Goal: Task Accomplishment & Management: Manage account settings

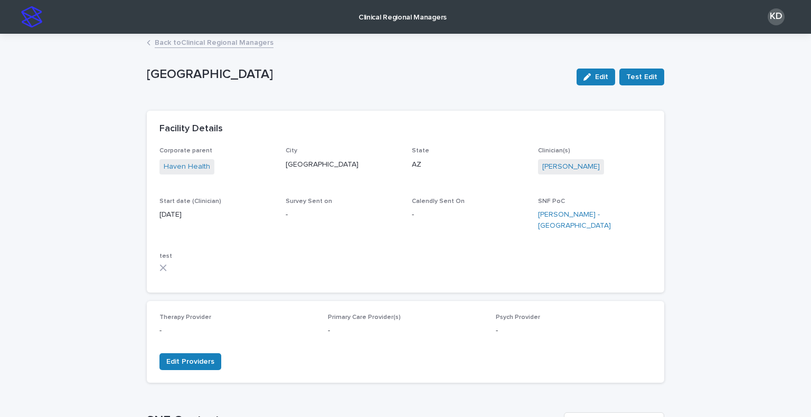
click at [193, 42] on link "Back to Clinical Regional Managers" at bounding box center [214, 42] width 119 height 12
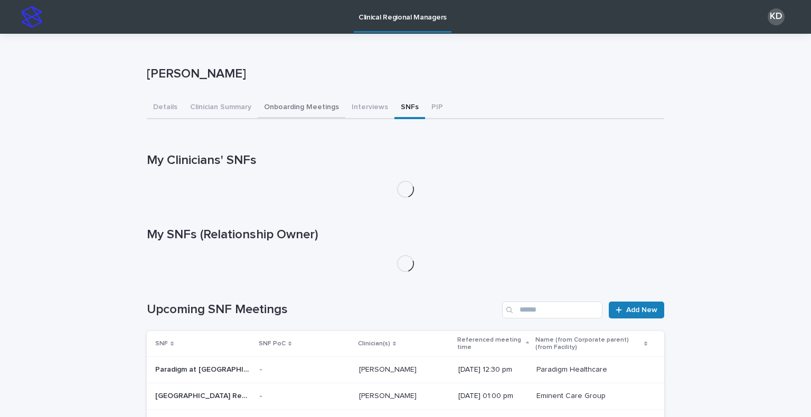
click at [309, 110] on button "Onboarding Meetings" at bounding box center [302, 108] width 88 height 22
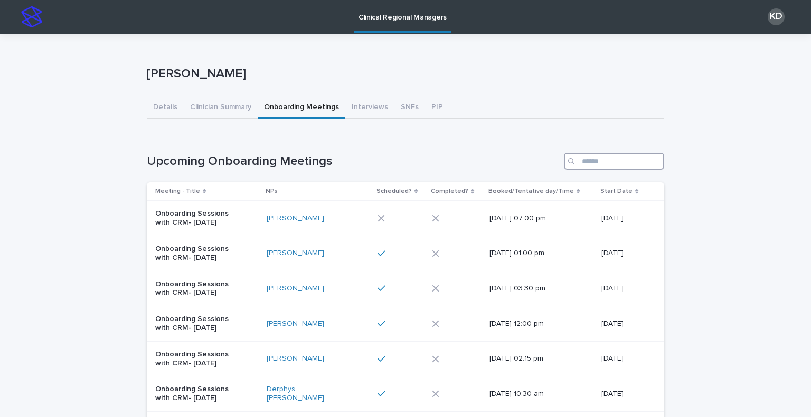
click at [596, 159] on input "Search" at bounding box center [614, 161] width 100 height 17
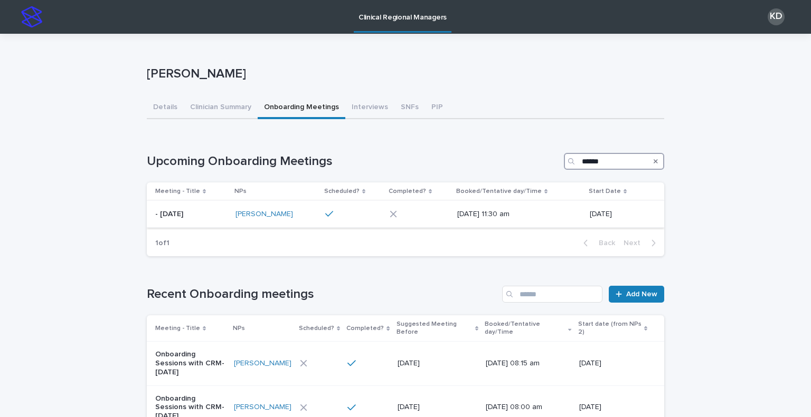
type input "******"
click at [209, 217] on p "- Aug 2025" at bounding box center [191, 214] width 72 height 9
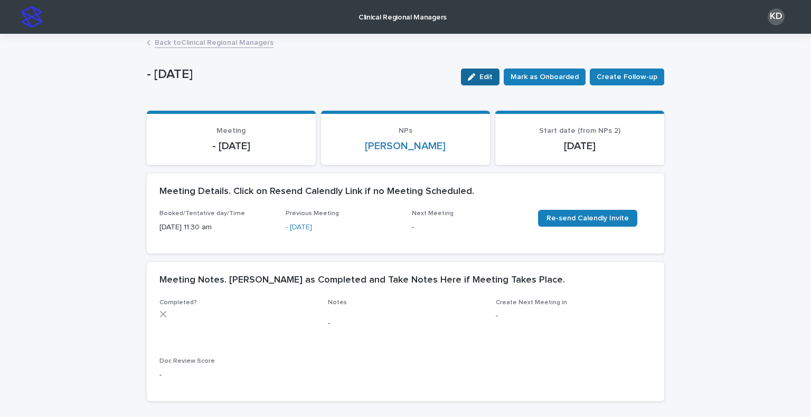
click at [480, 71] on button "Edit" at bounding box center [480, 77] width 39 height 17
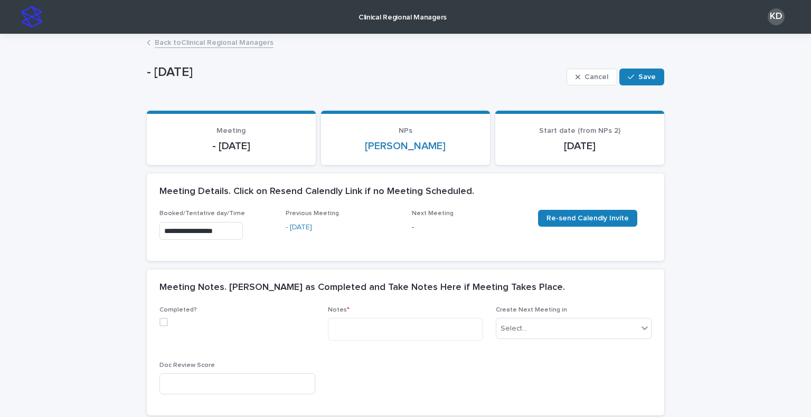
click at [159, 325] on span at bounding box center [163, 322] width 8 height 8
click at [403, 341] on div "Notes *" at bounding box center [406, 328] width 156 height 43
click at [408, 327] on textarea at bounding box center [406, 329] width 156 height 23
paste textarea "**********"
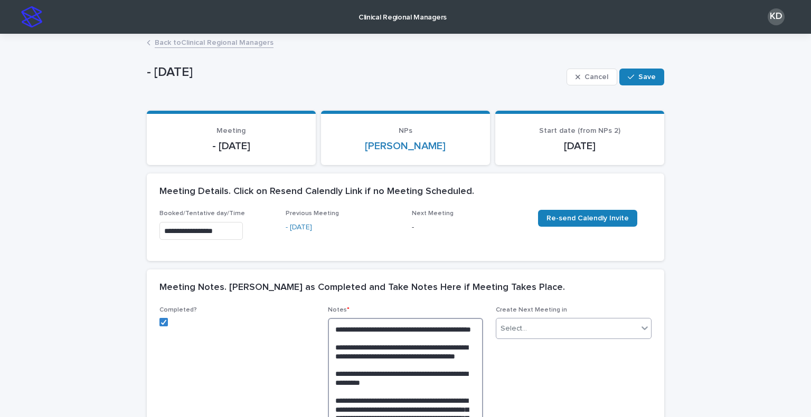
type textarea "**********"
click at [536, 331] on div "Select..." at bounding box center [566, 328] width 141 height 17
click at [534, 405] on div "2 Weeks" at bounding box center [569, 409] width 155 height 18
click at [614, 282] on div "Meeting Notes. Mark as Completed and Take Notes Here if Meeting Takes Place." at bounding box center [403, 288] width 488 height 12
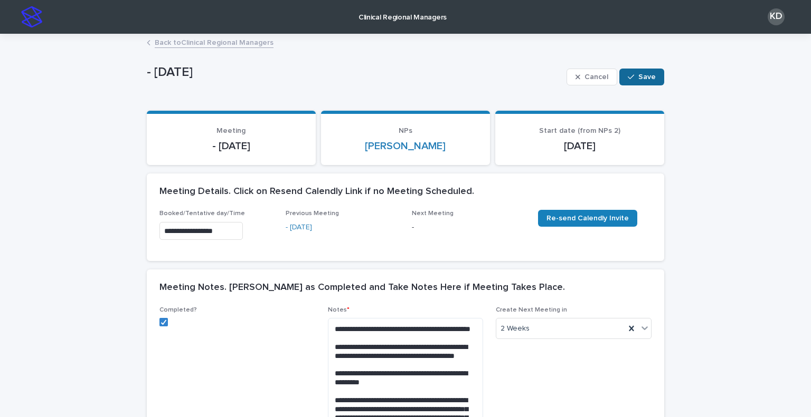
click at [633, 71] on button "Save" at bounding box center [641, 77] width 45 height 17
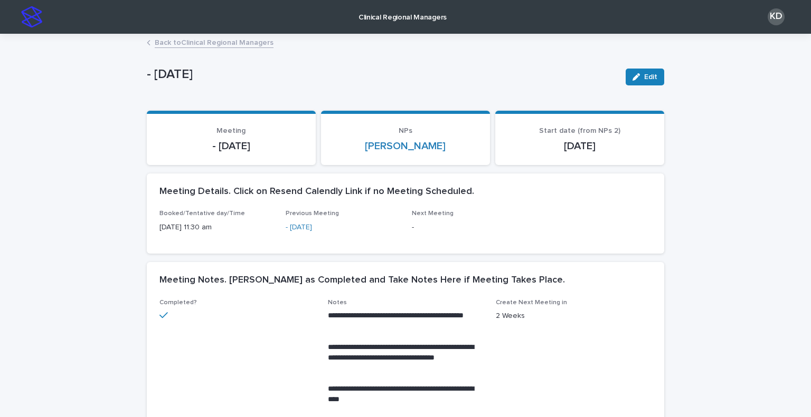
click at [212, 42] on link "Back to Clinical Regional Managers" at bounding box center [214, 42] width 119 height 12
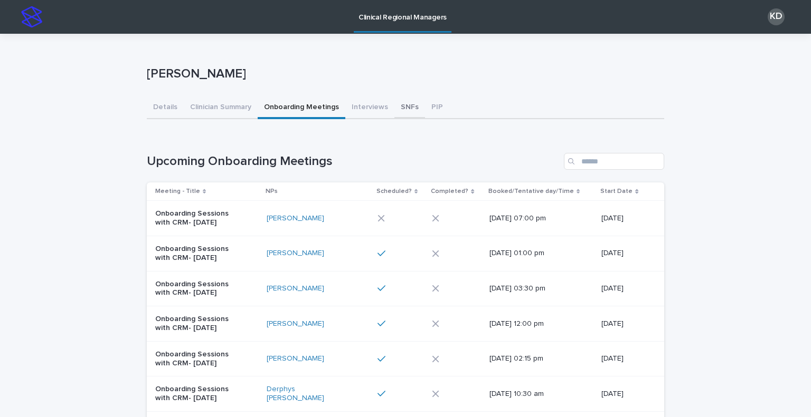
click at [402, 109] on button "SNFs" at bounding box center [409, 108] width 31 height 22
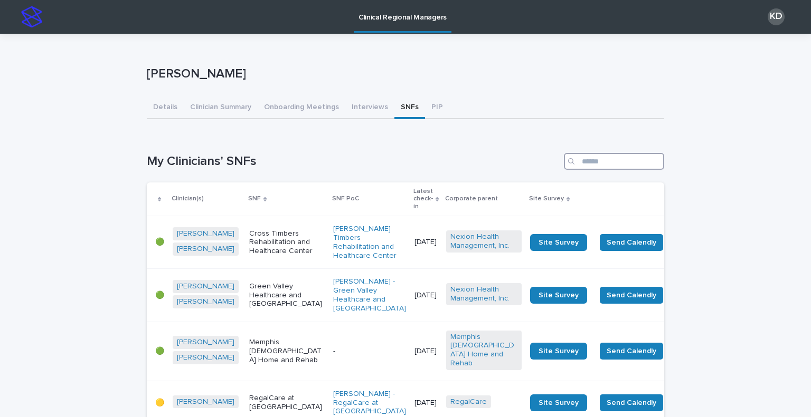
click at [606, 160] on input "Search" at bounding box center [614, 161] width 100 height 17
click at [602, 164] on input "Search" at bounding box center [614, 161] width 100 height 17
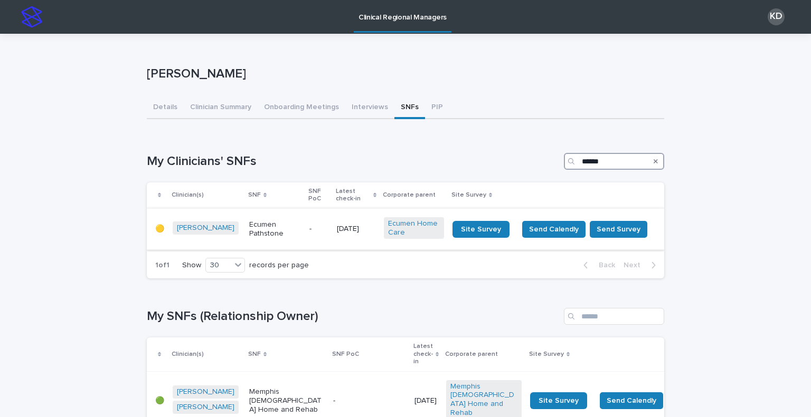
type input "******"
click at [289, 238] on td "Ecumen Pathstone" at bounding box center [275, 229] width 60 height 42
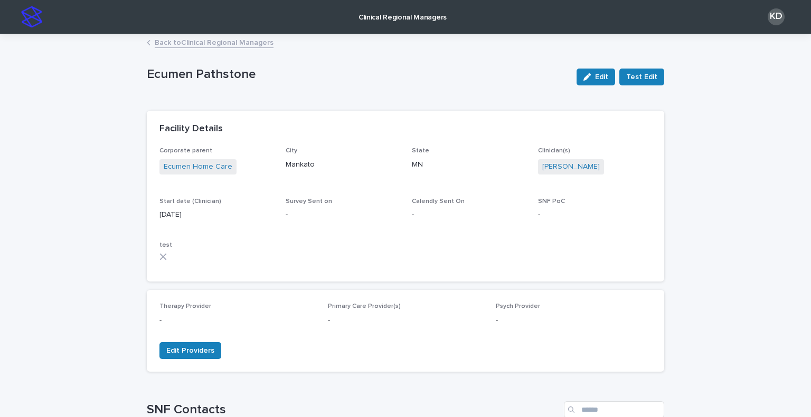
click at [186, 43] on link "Back to Clinical Regional Managers" at bounding box center [214, 42] width 119 height 12
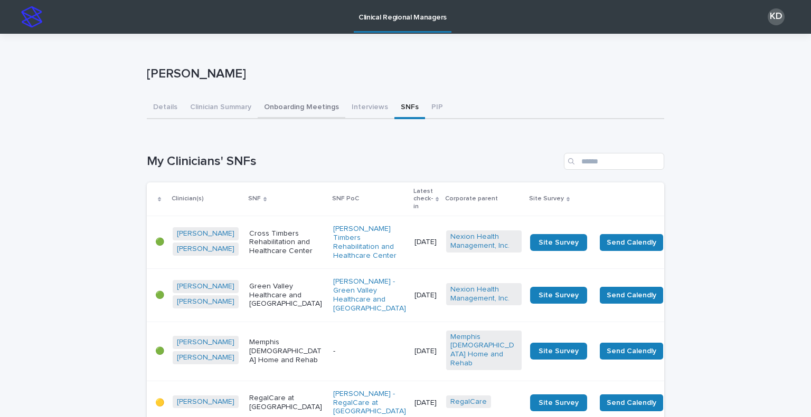
click at [286, 101] on button "Onboarding Meetings" at bounding box center [302, 108] width 88 height 22
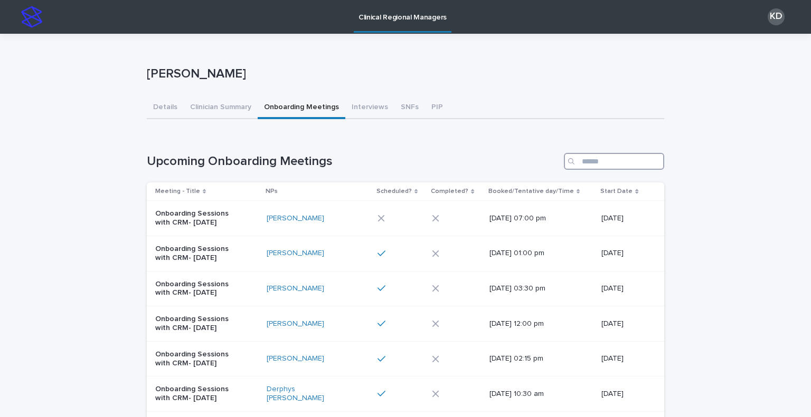
click at [635, 160] on input "Search" at bounding box center [614, 161] width 100 height 17
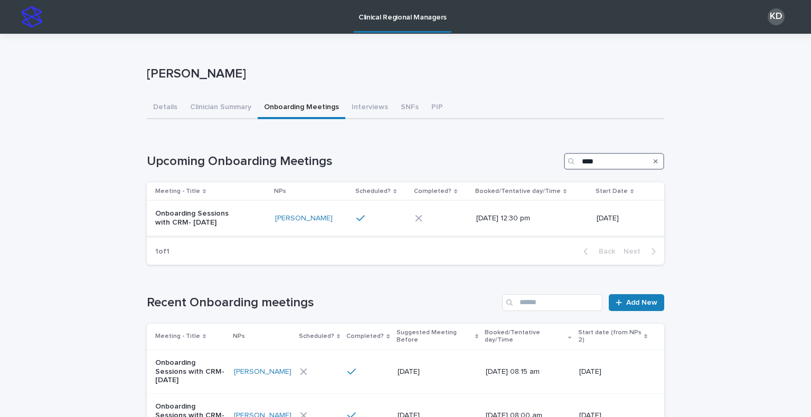
type input "****"
click at [262, 216] on div "Onboarding Sessions with CRM- Aug 2025" at bounding box center [210, 218] width 111 height 26
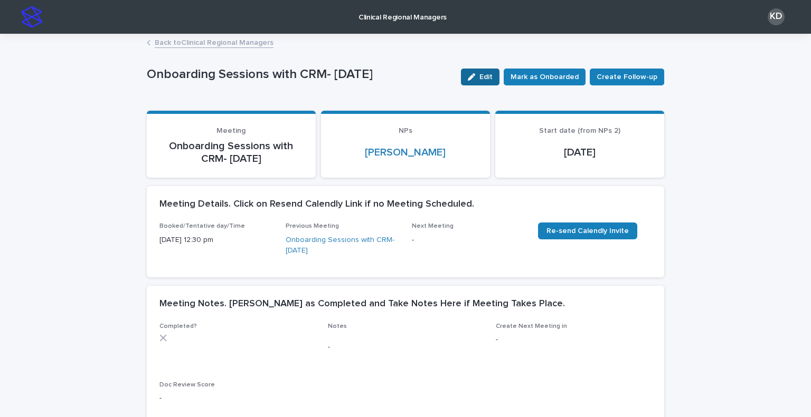
click at [479, 70] on button "Edit" at bounding box center [480, 77] width 39 height 17
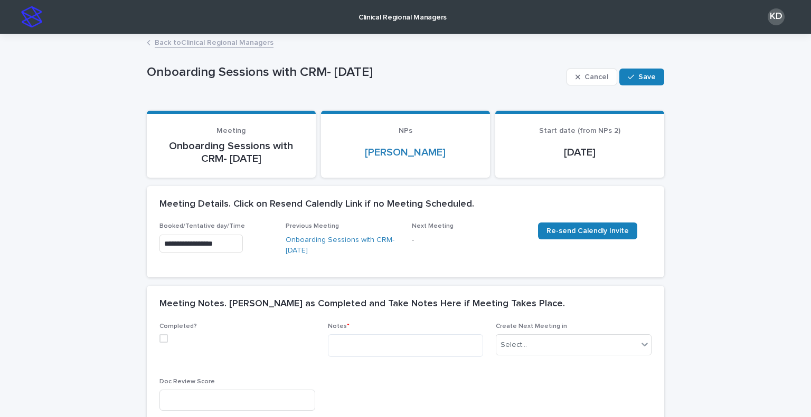
click at [159, 339] on span at bounding box center [163, 339] width 8 height 8
click at [421, 351] on textarea at bounding box center [406, 346] width 156 height 23
paste textarea "**********"
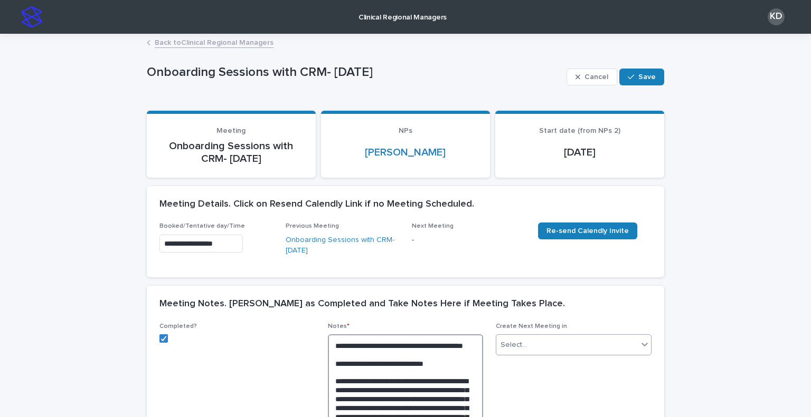
scroll to position [260, 0]
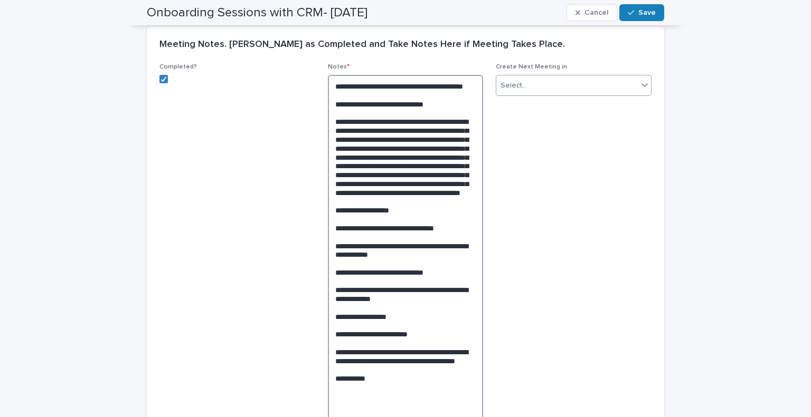
type textarea "**********"
click at [551, 83] on div "Select..." at bounding box center [566, 85] width 141 height 17
click at [562, 183] on div "2 Weeks" at bounding box center [569, 178] width 155 height 18
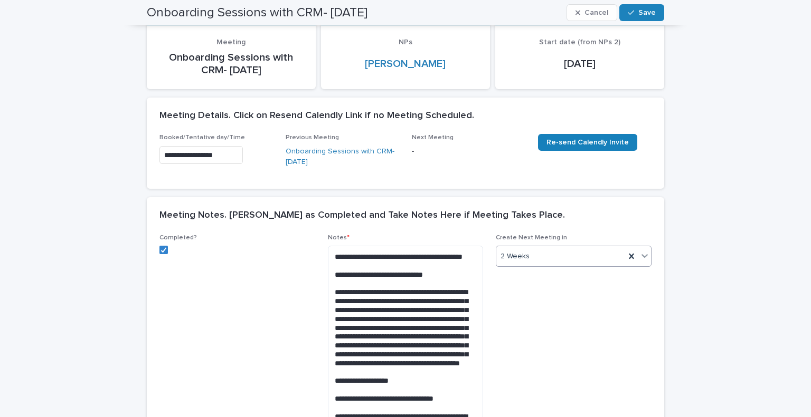
scroll to position [0, 0]
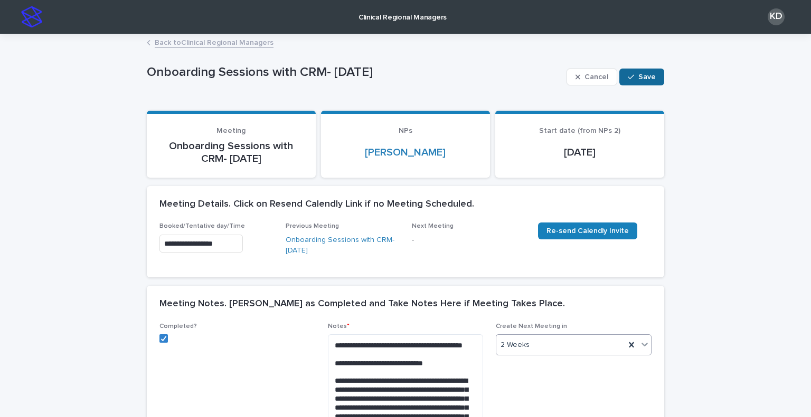
click at [644, 76] on span "Save" at bounding box center [646, 76] width 17 height 7
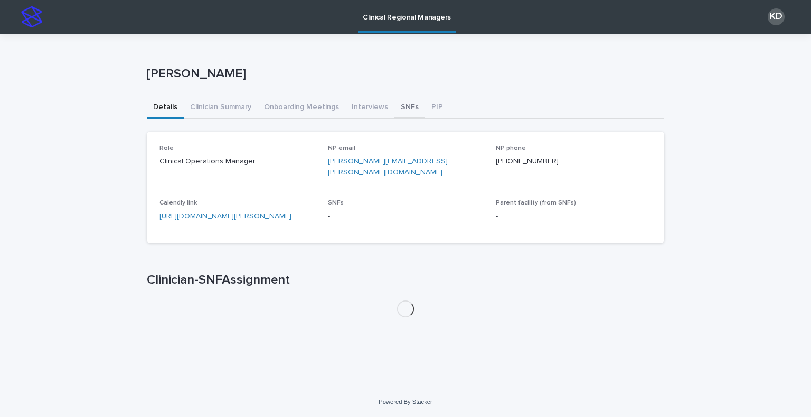
click at [405, 105] on button "SNFs" at bounding box center [409, 108] width 31 height 22
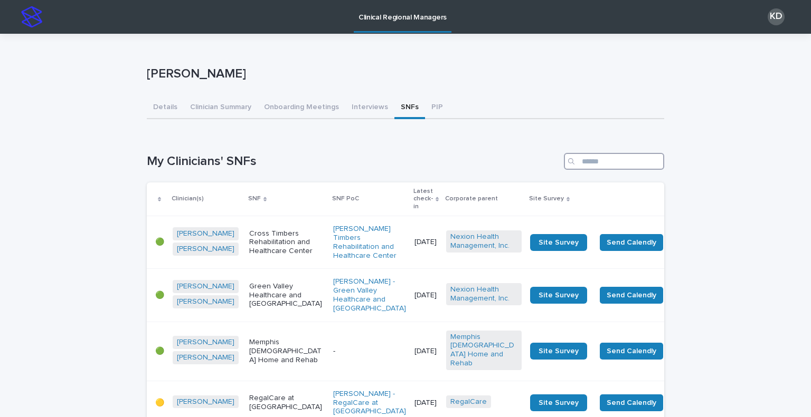
click at [612, 163] on input "Search" at bounding box center [614, 161] width 100 height 17
click at [425, 105] on button "PIP" at bounding box center [437, 108] width 24 height 22
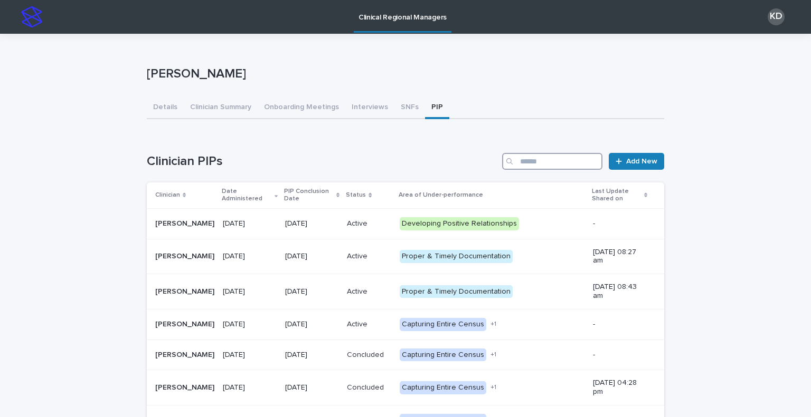
click at [575, 154] on input "Search" at bounding box center [552, 161] width 100 height 17
type input "******"
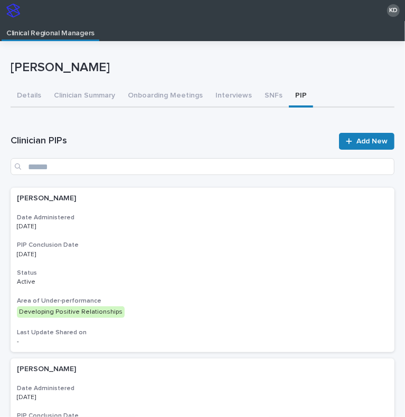
click at [116, 54] on div "[PERSON_NAME]" at bounding box center [203, 70] width 384 height 32
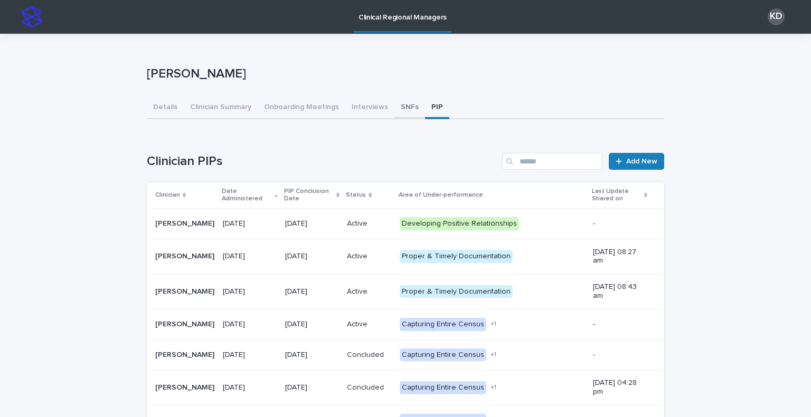
drag, startPoint x: 403, startPoint y: 110, endPoint x: 419, endPoint y: 120, distance: 19.2
click at [403, 110] on button "SNFs" at bounding box center [409, 108] width 31 height 22
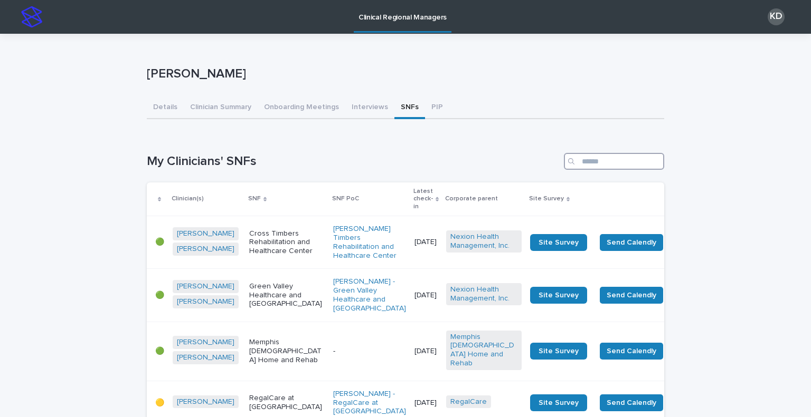
click at [404, 159] on input "Search" at bounding box center [614, 161] width 100 height 17
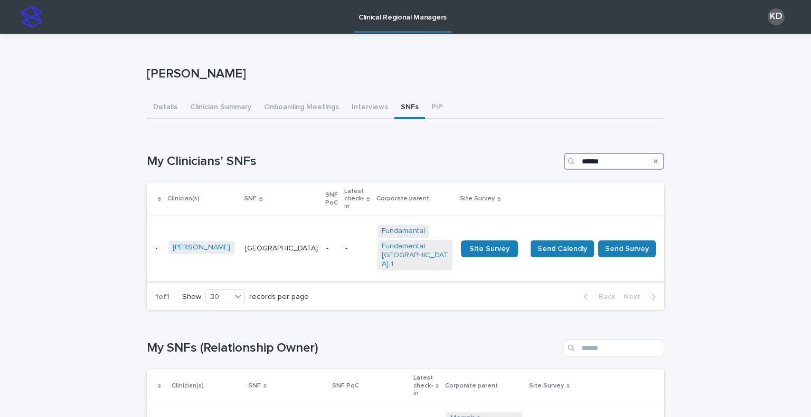
type input "******"
click at [280, 231] on td "Canton Oaks" at bounding box center [281, 248] width 81 height 65
